Goal: Go to known website: Access a specific website the user already knows

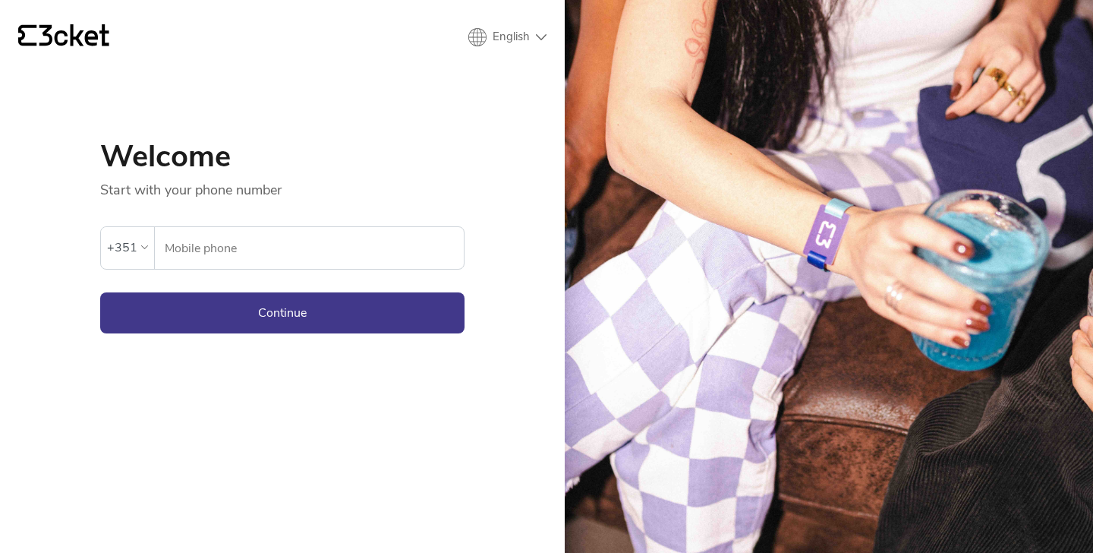
drag, startPoint x: 0, startPoint y: 0, endPoint x: 251, endPoint y: 251, distance: 354.4
click at [251, 251] on input "Mobile phone" at bounding box center [314, 248] width 300 height 42
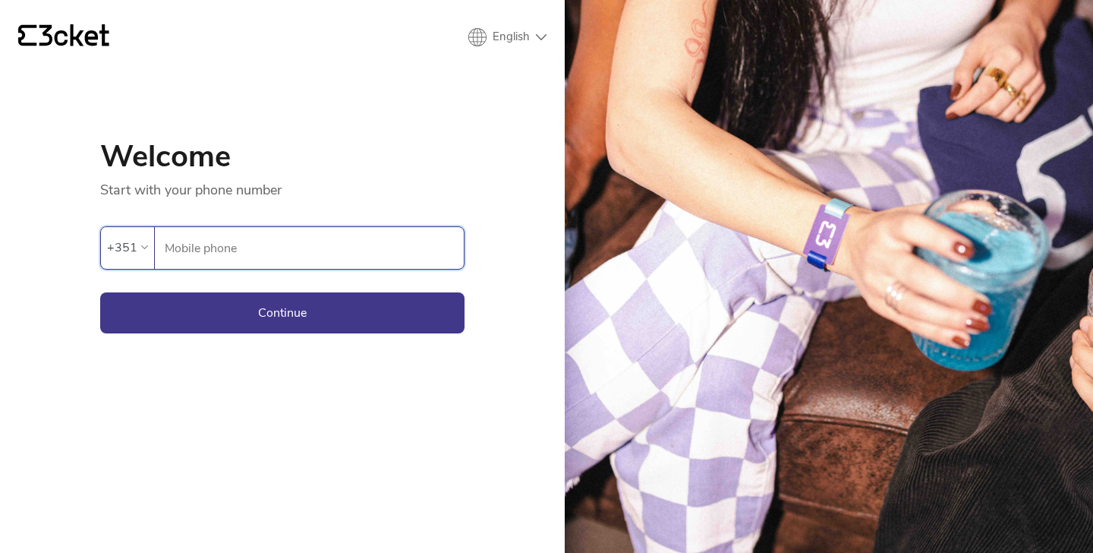
type input "913460893"
click at [214, 308] on button "Continue" at bounding box center [282, 312] width 364 height 41
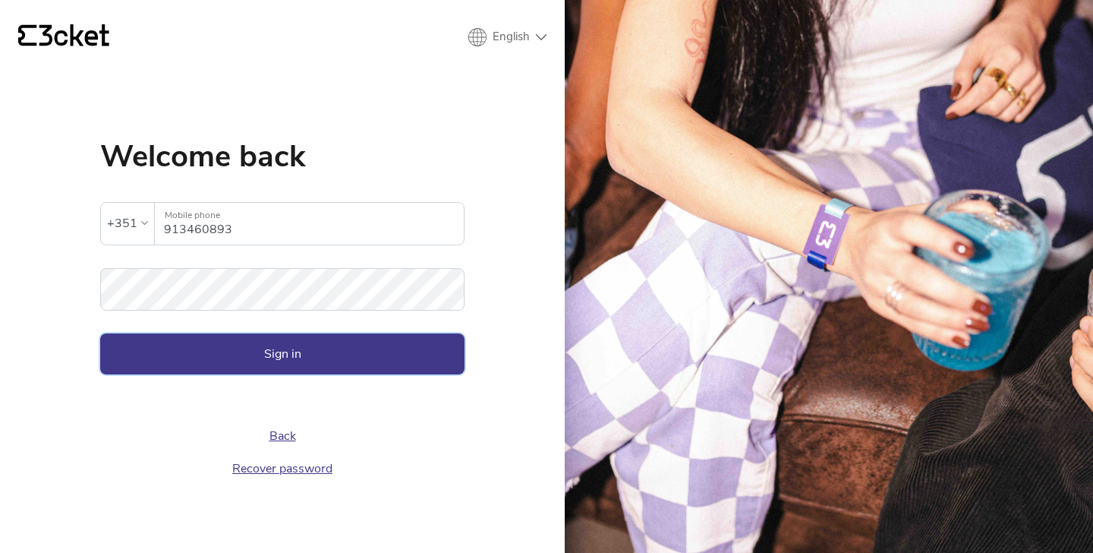
click at [146, 361] on button "Sign in" at bounding box center [282, 353] width 364 height 41
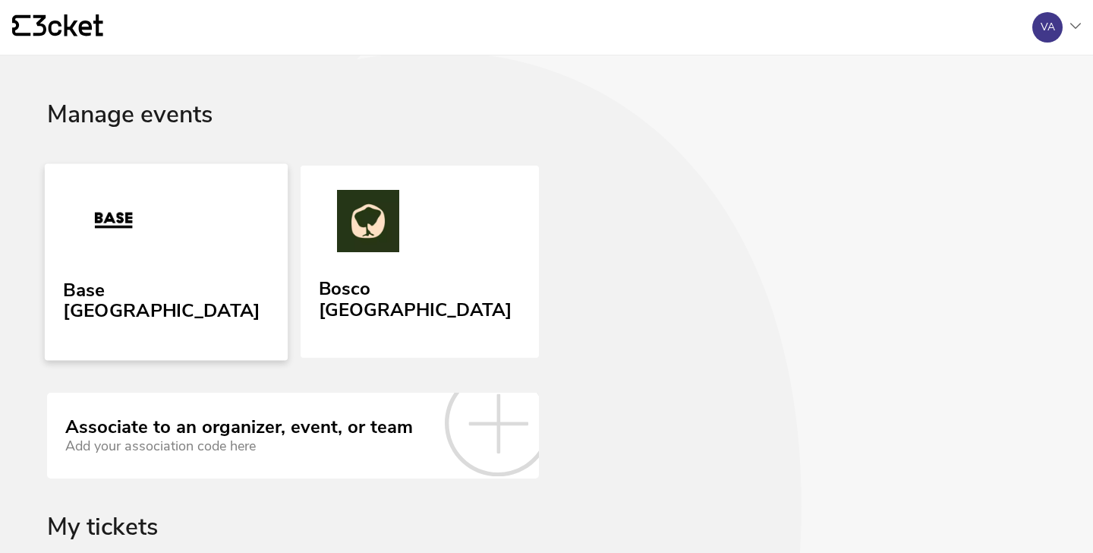
click at [142, 310] on div "Base [GEOGRAPHIC_DATA]" at bounding box center [166, 304] width 206 height 62
